Goal: Task Accomplishment & Management: Manage account settings

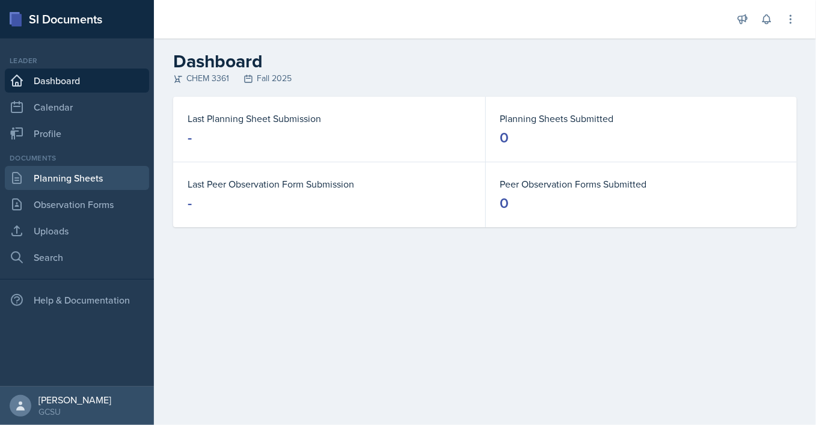
click at [96, 183] on link "Planning Sheets" at bounding box center [77, 178] width 144 height 24
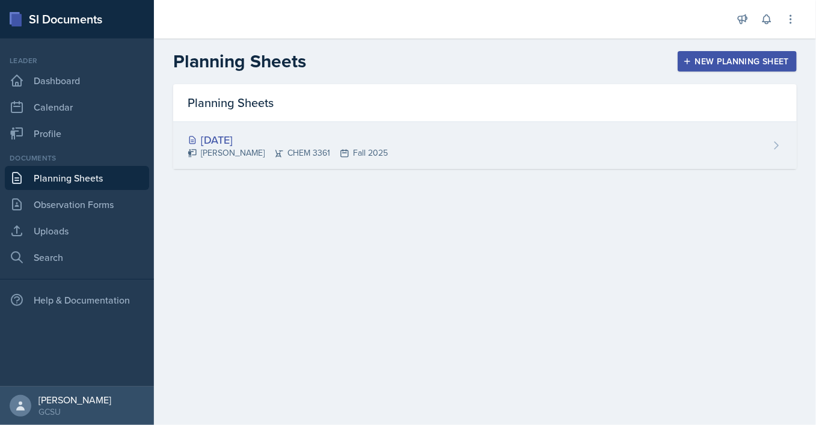
click at [761, 148] on div "[DATE] [PERSON_NAME] CHEM 3361 Fall 2025" at bounding box center [485, 145] width 624 height 47
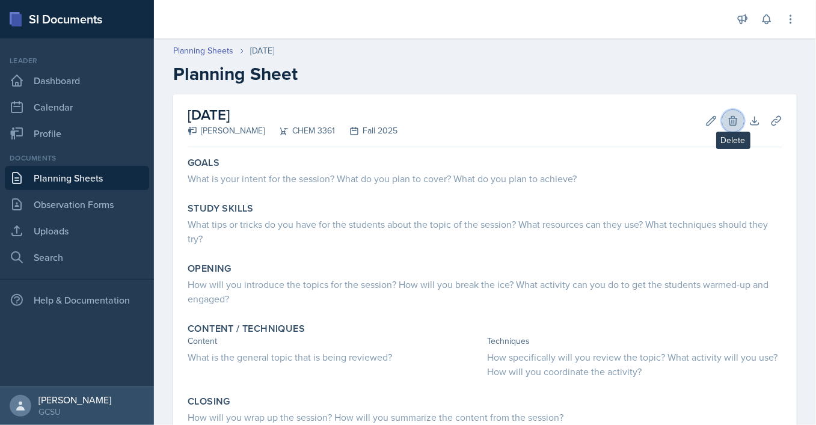
click at [727, 120] on button "Delete" at bounding box center [733, 121] width 22 height 22
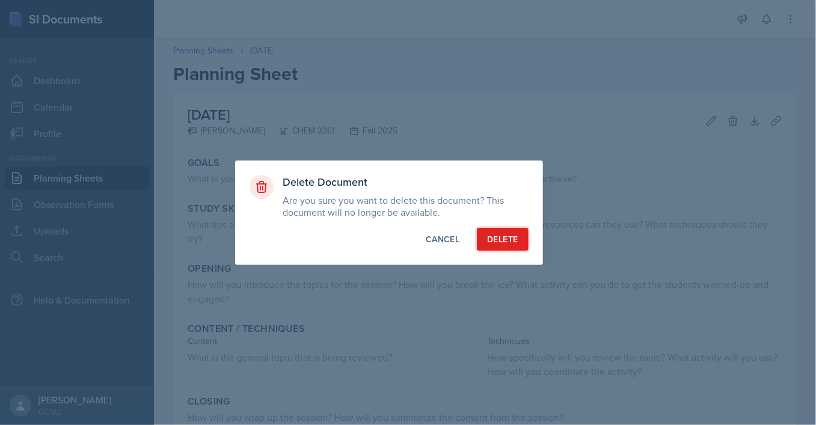
click at [496, 234] on div "Delete" at bounding box center [502, 239] width 31 height 12
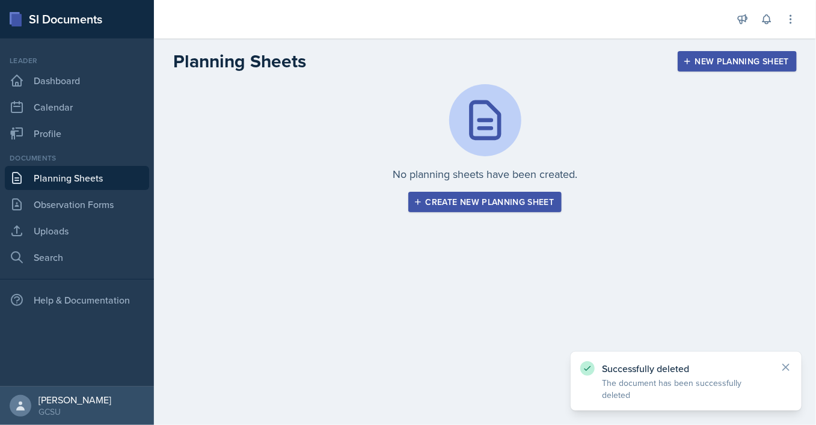
click at [491, 197] on div "Create new planning sheet" at bounding box center [485, 202] width 138 height 10
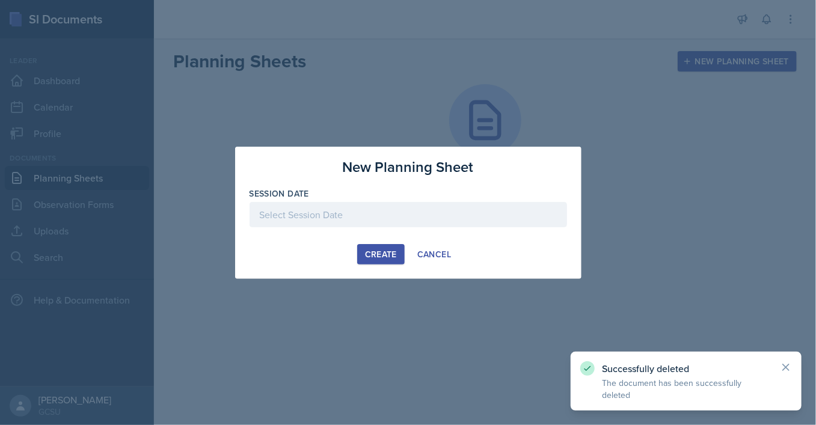
click at [346, 227] on div at bounding box center [408, 233] width 317 height 12
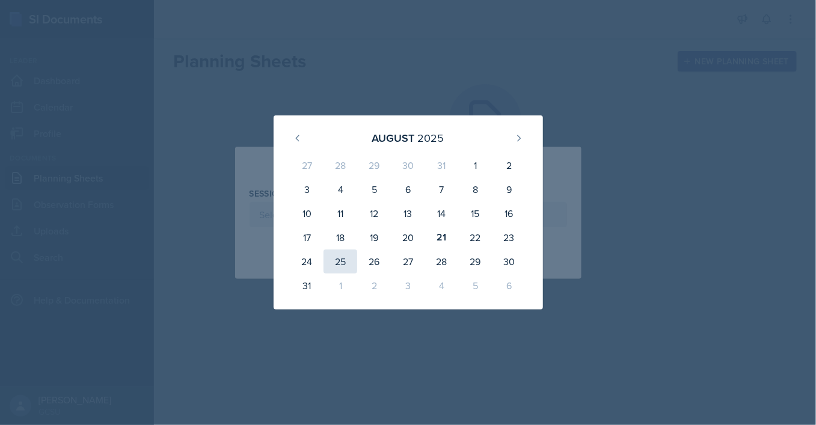
click at [339, 264] on div "25" at bounding box center [340, 262] width 34 height 24
type input "[DATE]"
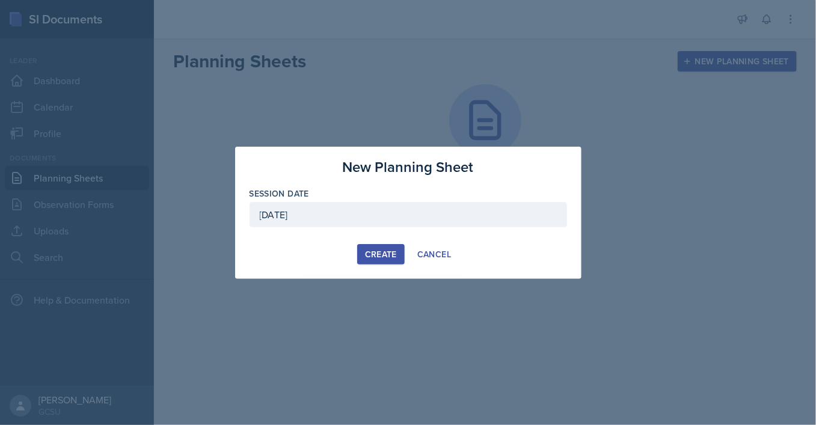
click at [371, 251] on div "Create" at bounding box center [381, 255] width 32 height 10
